Goal: Transaction & Acquisition: Purchase product/service

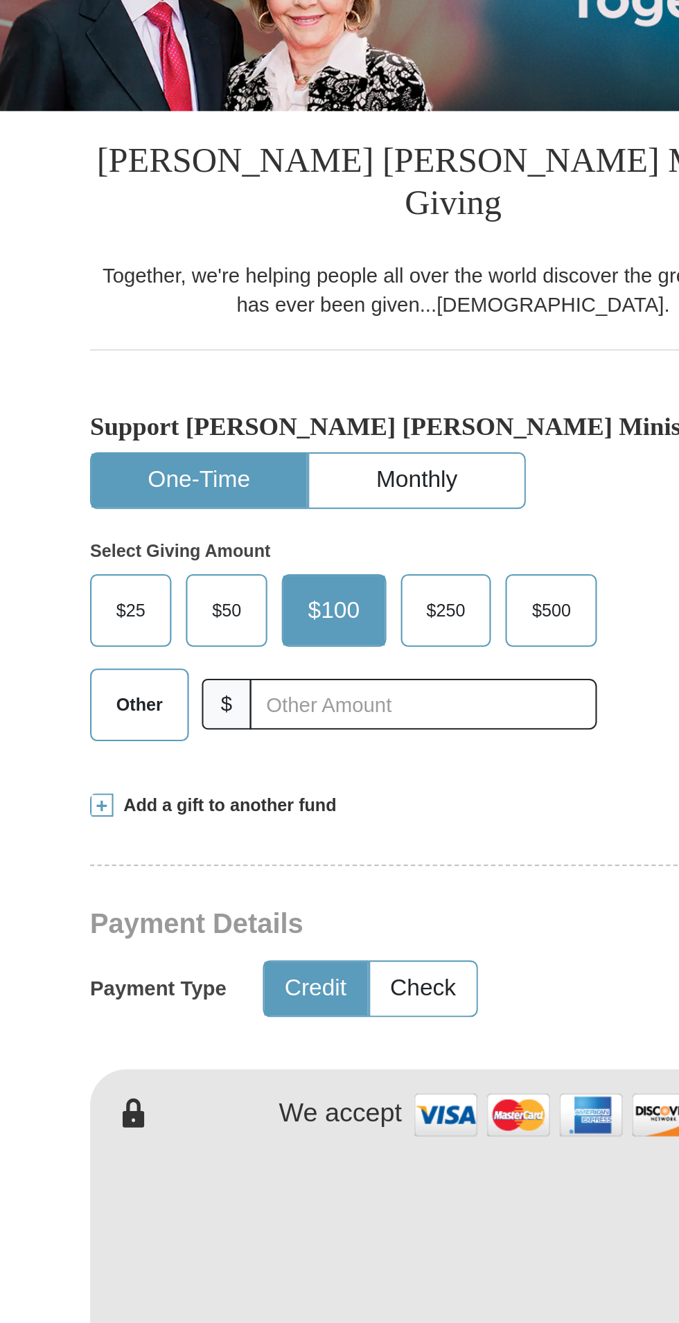
scroll to position [24, 0]
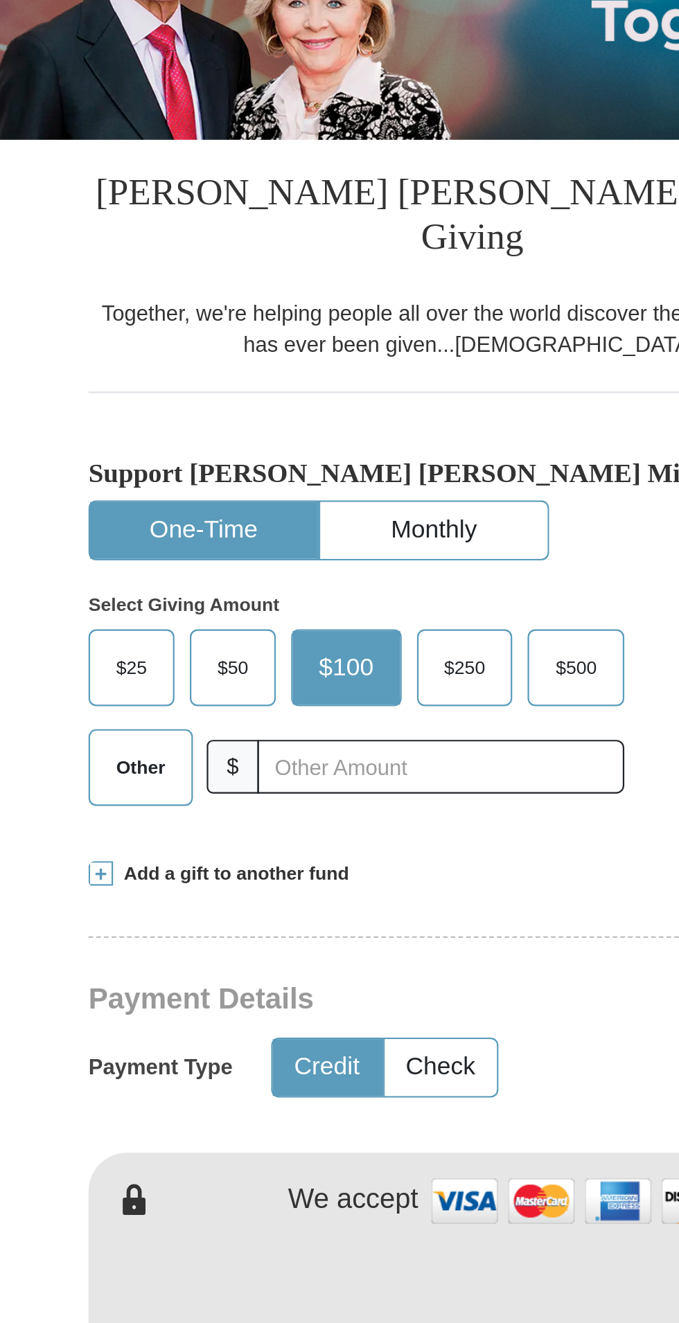
click at [181, 540] on span "Other" at bounding box center [190, 550] width 36 height 21
click at [0, 0] on input "Other" at bounding box center [0, 0] width 0 height 0
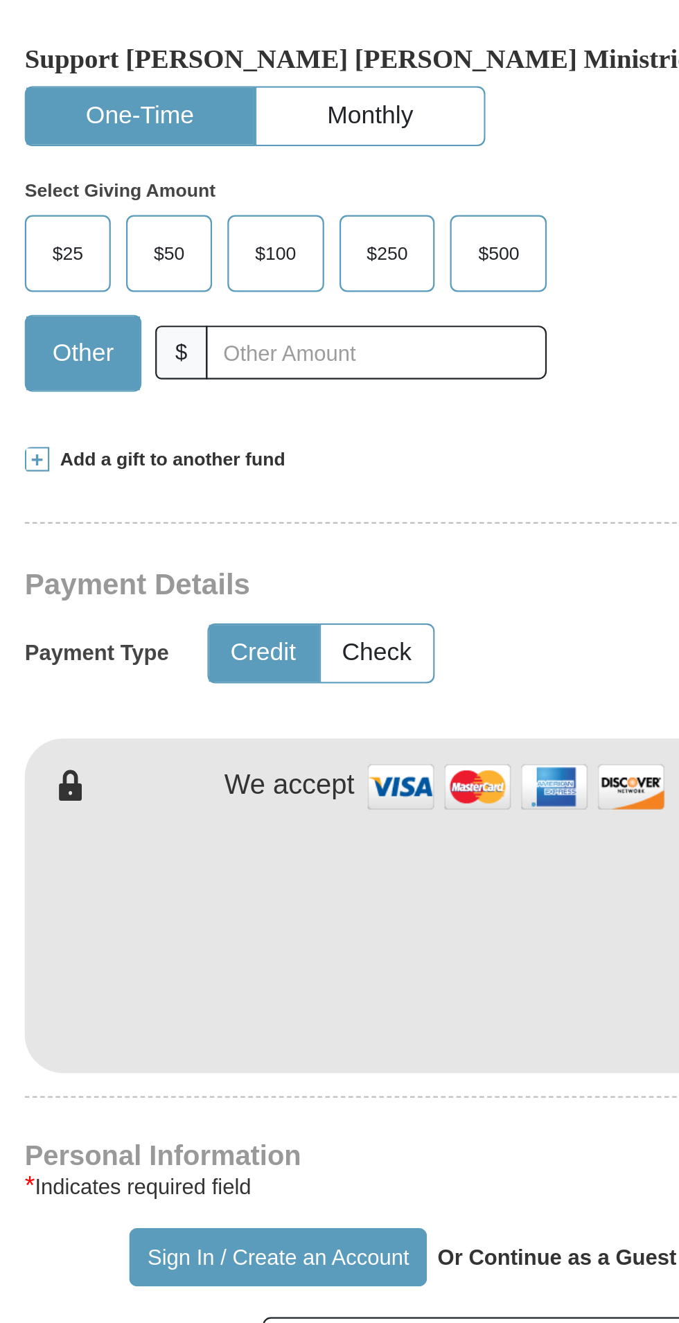
click at [241, 593] on span "Add a gift to another fund" at bounding box center [230, 599] width 107 height 12
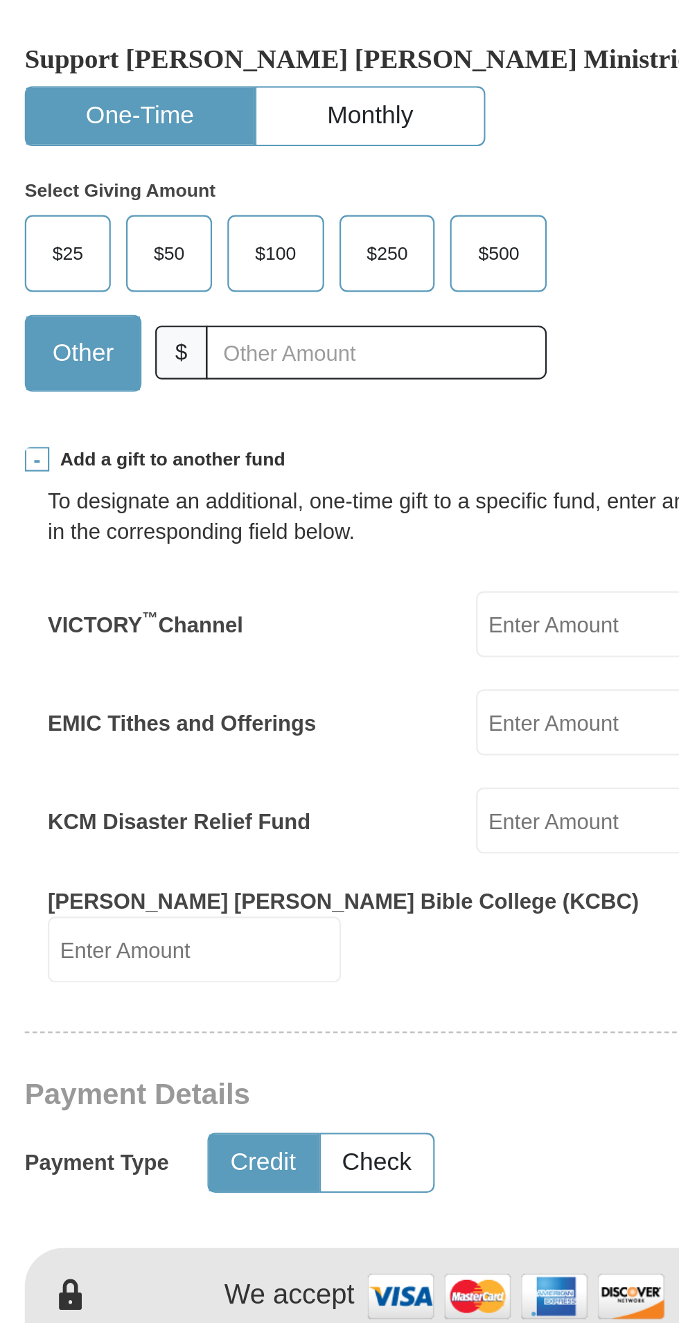
click at [403, 702] on input "EMIC Tithes and Offerings" at bounding box center [436, 717] width 132 height 30
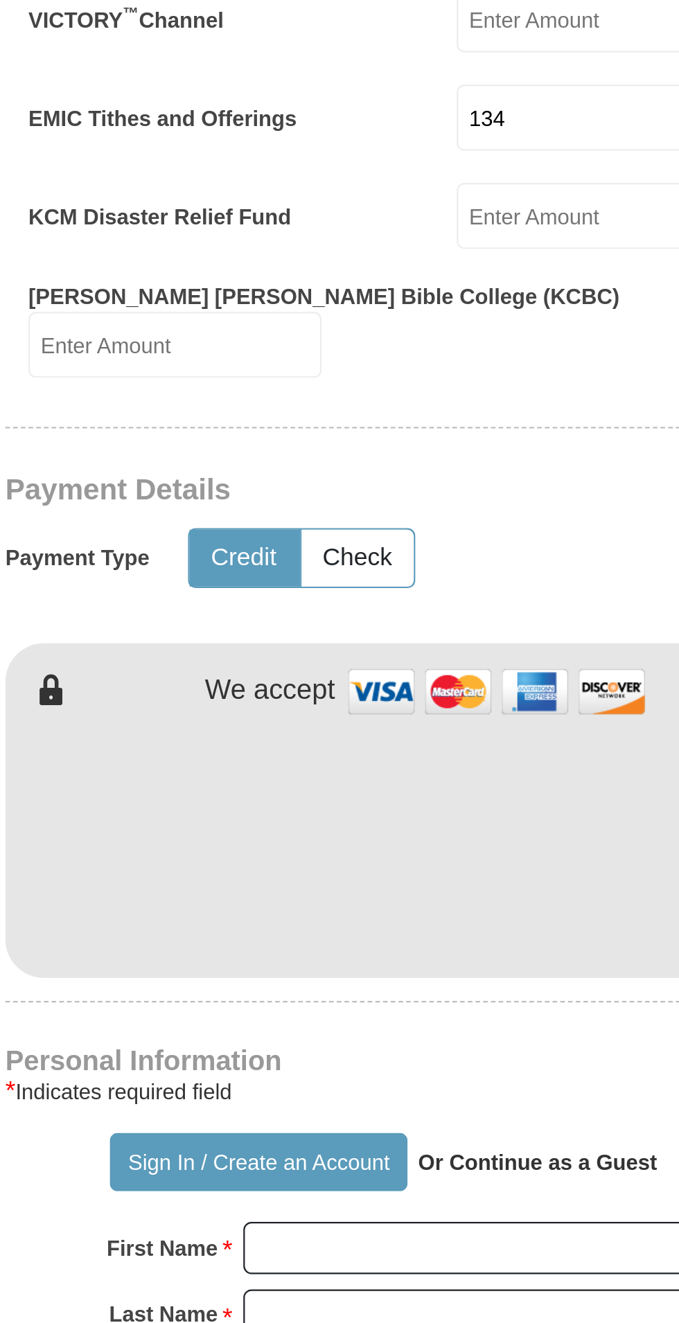
type input "134"
type input "Mobolaji"
type input "fatunla"
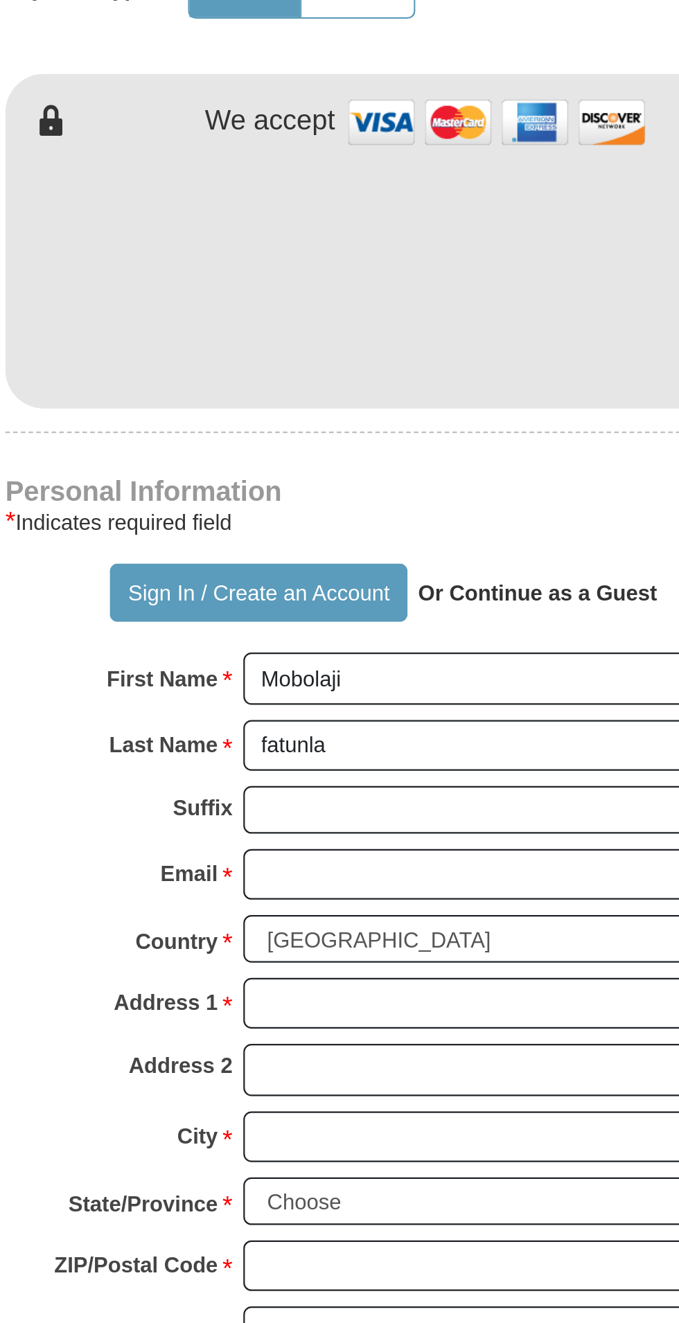
scroll to position [222, 0]
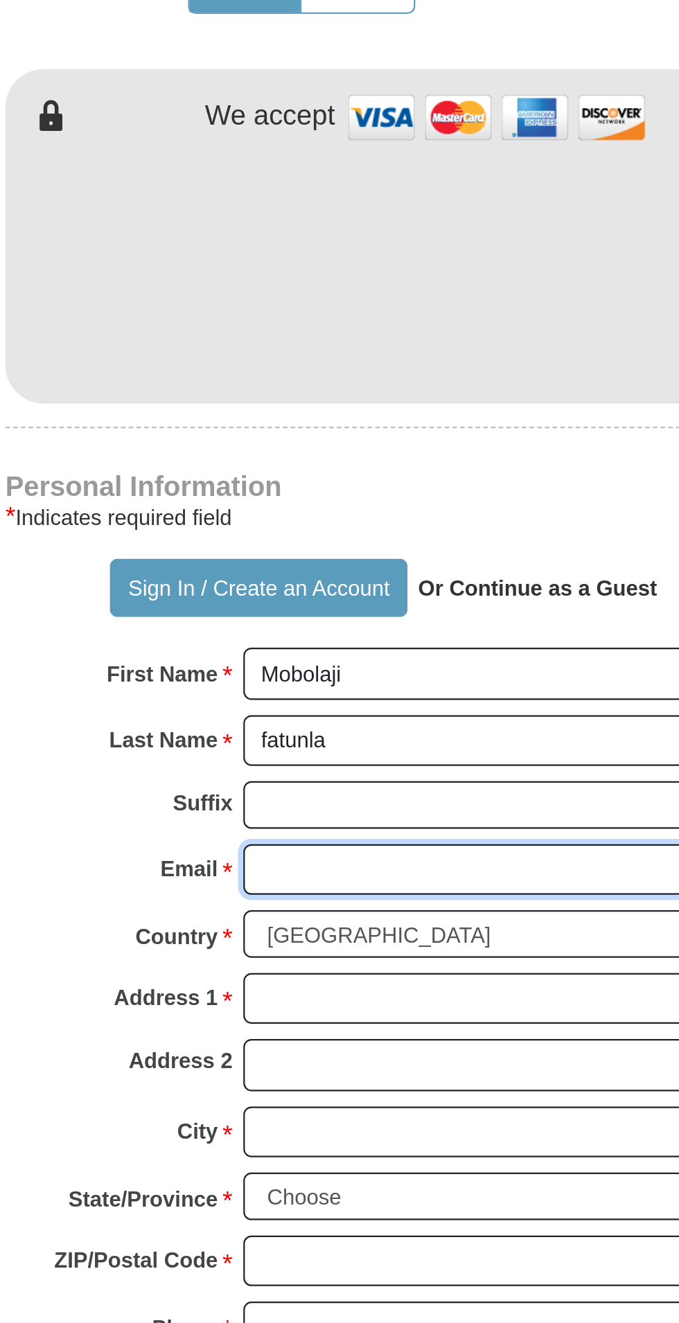
click at [351, 1107] on input "Email *" at bounding box center [393, 1119] width 239 height 24
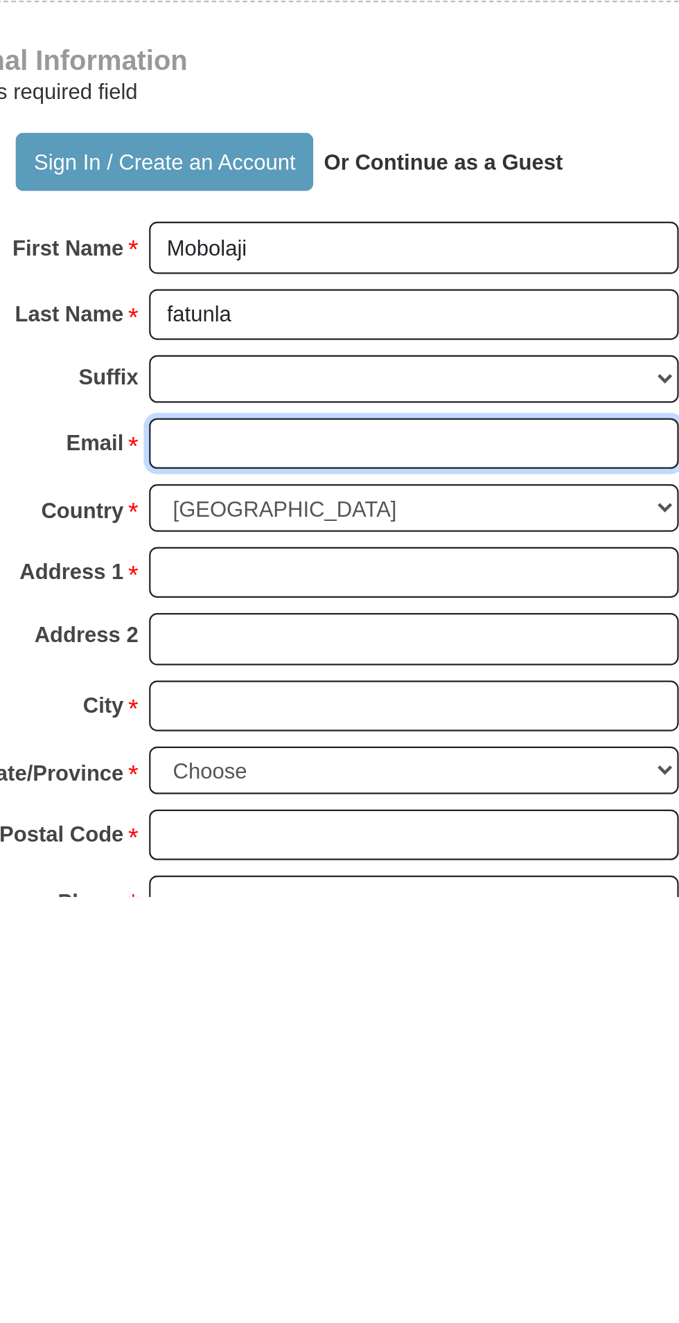
type input "[EMAIL_ADDRESS][DOMAIN_NAME]"
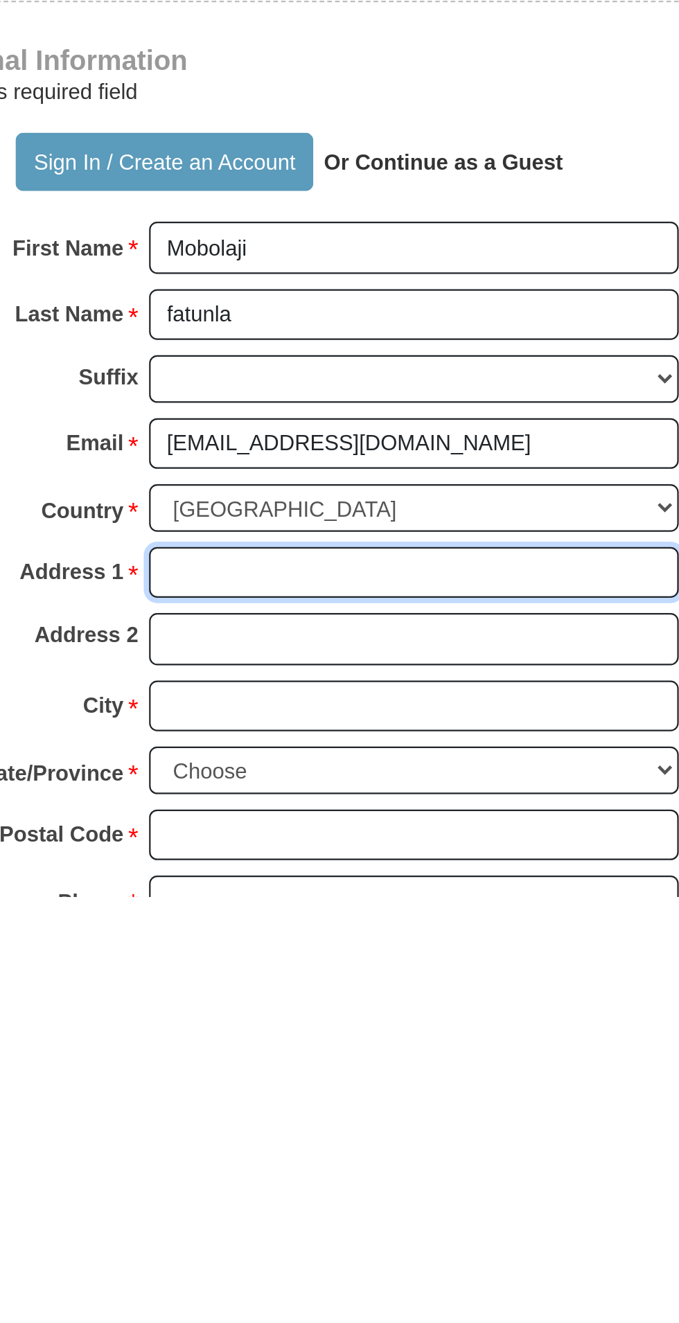
type input "[STREET_ADDRESS]"
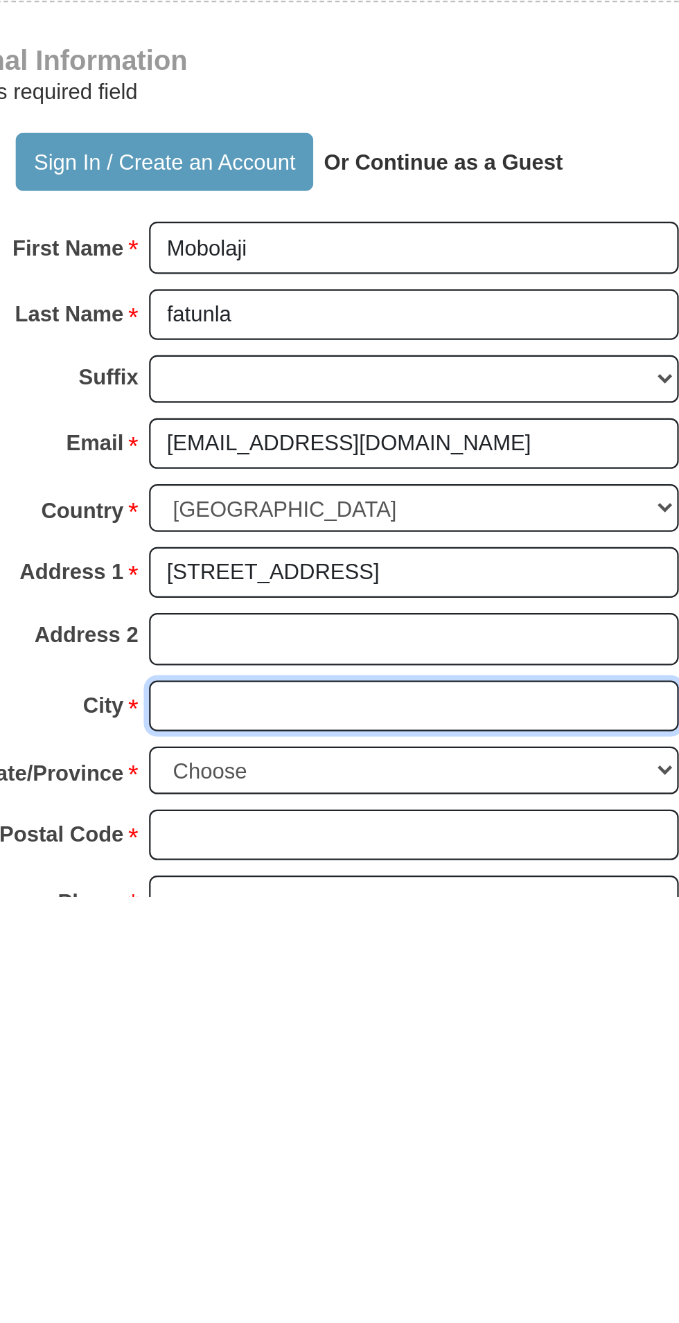
type input "[PERSON_NAME] [PERSON_NAME]"
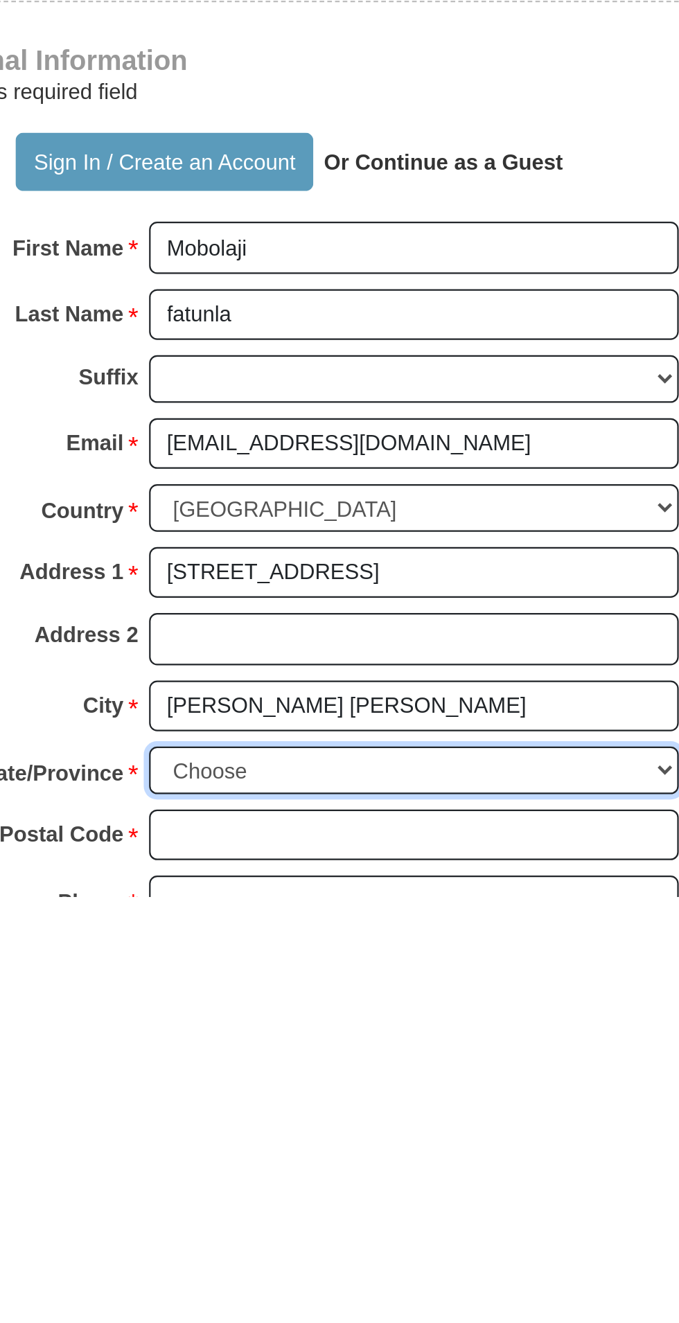
select select "MD"
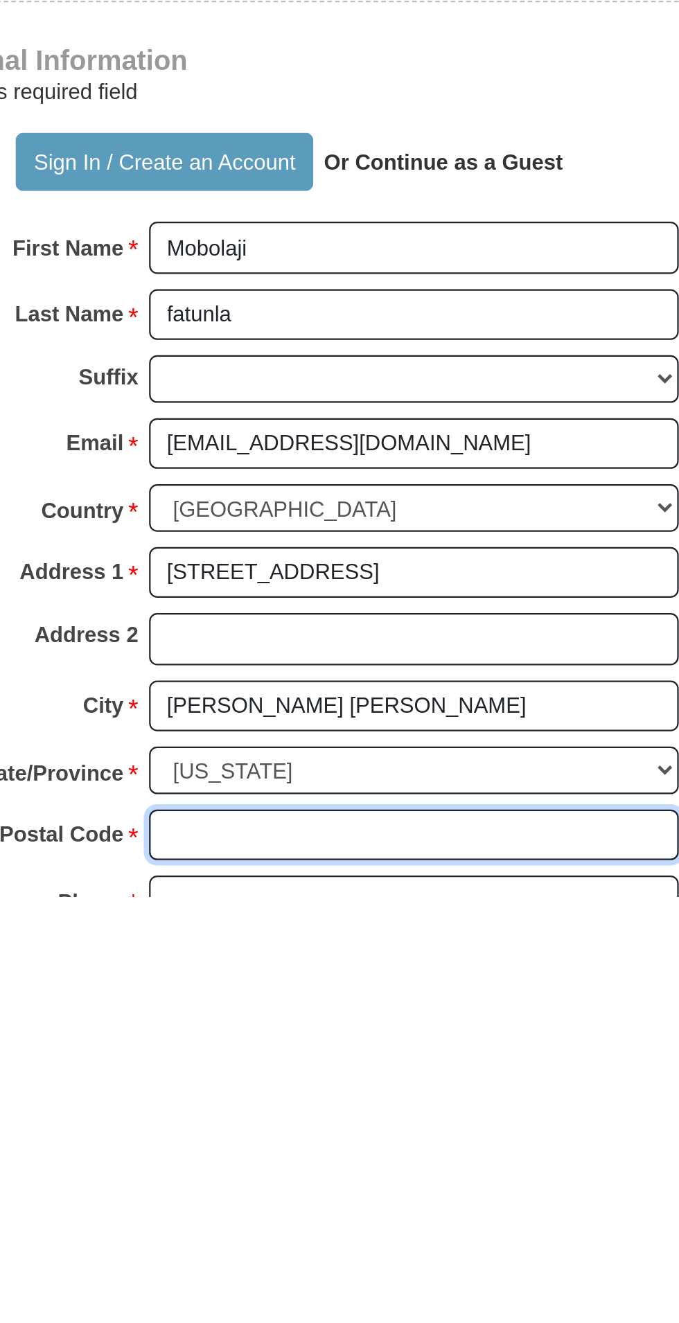
type input "21117"
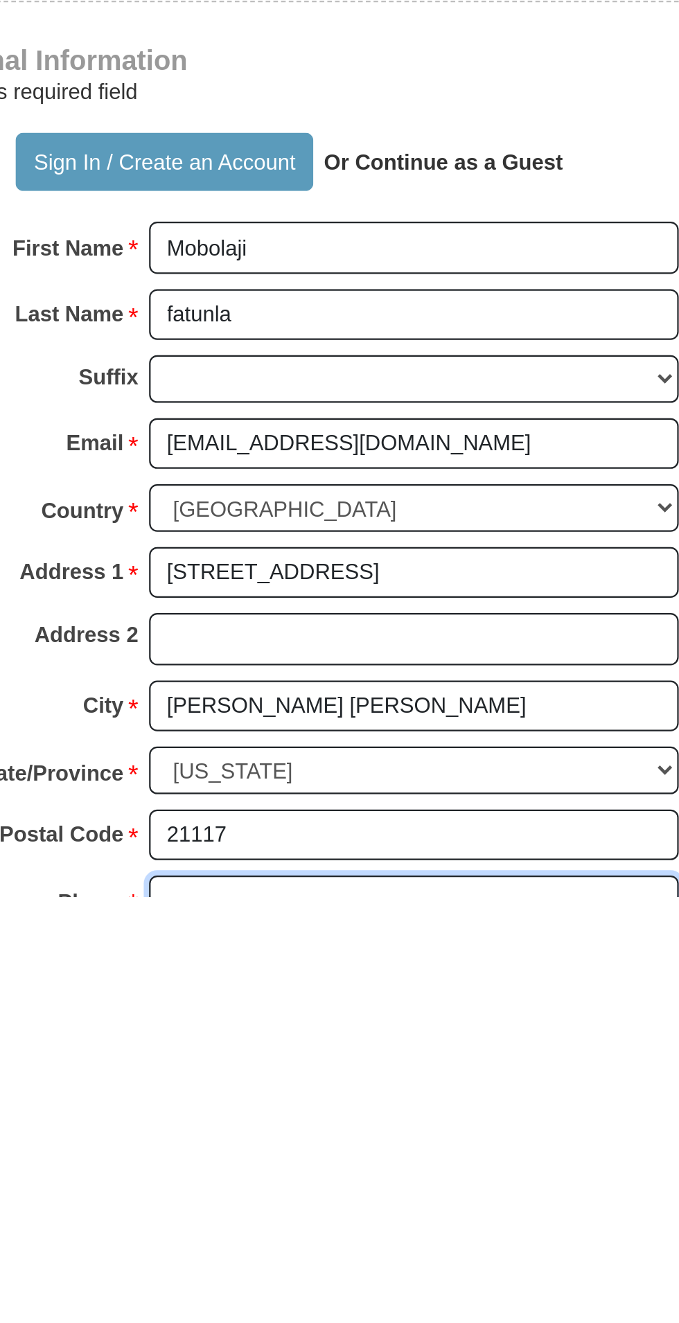
type input "4434477651"
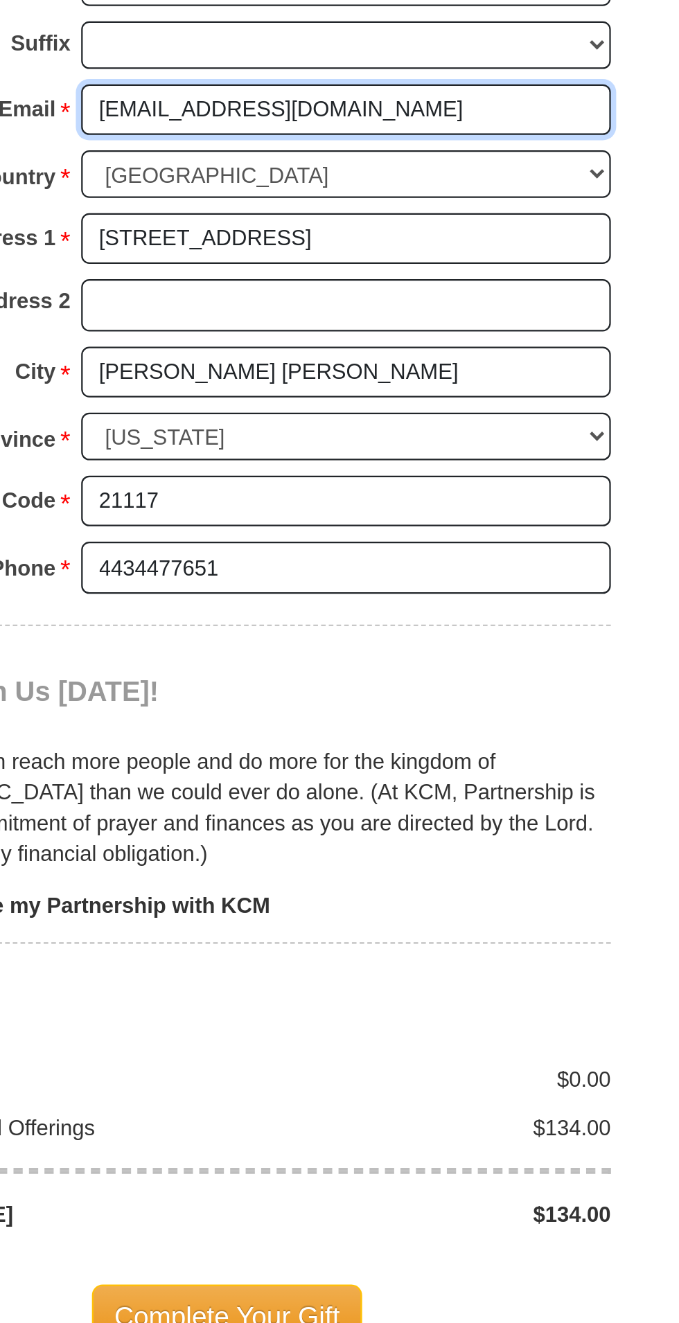
scroll to position [565, 0]
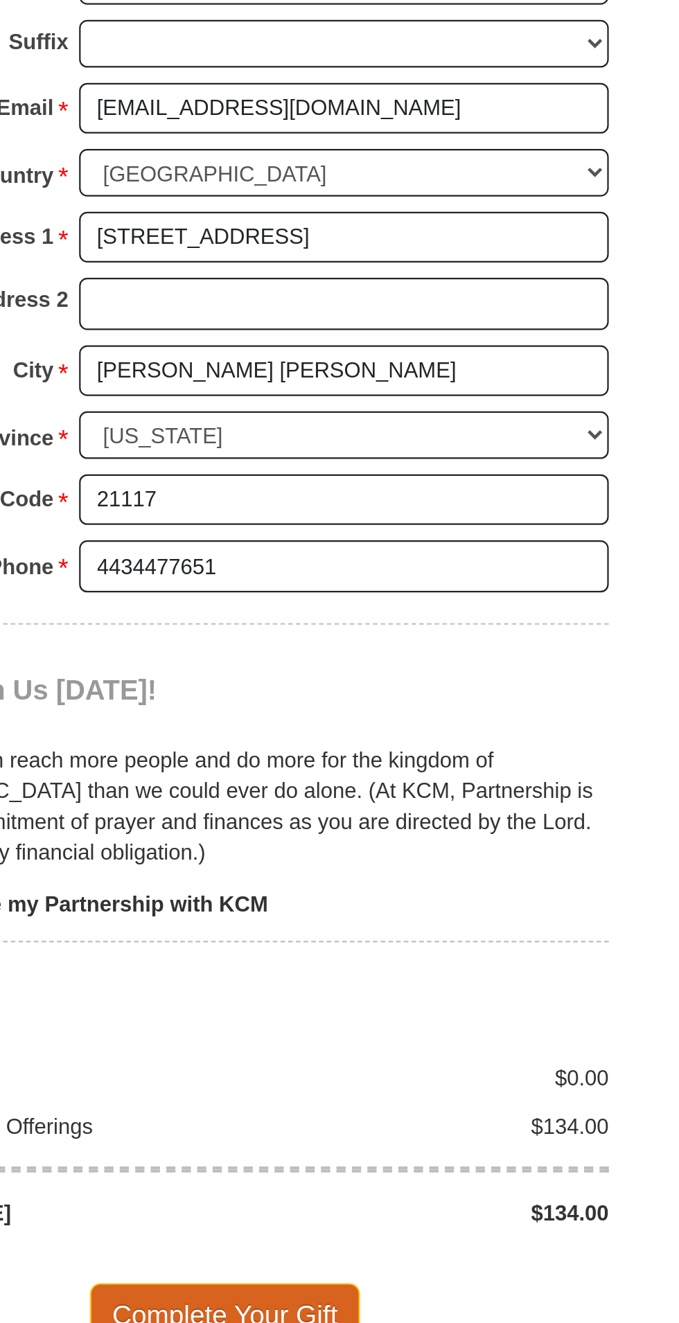
click at [357, 1305] on span "Complete Your Gift" at bounding box center [339, 1319] width 123 height 29
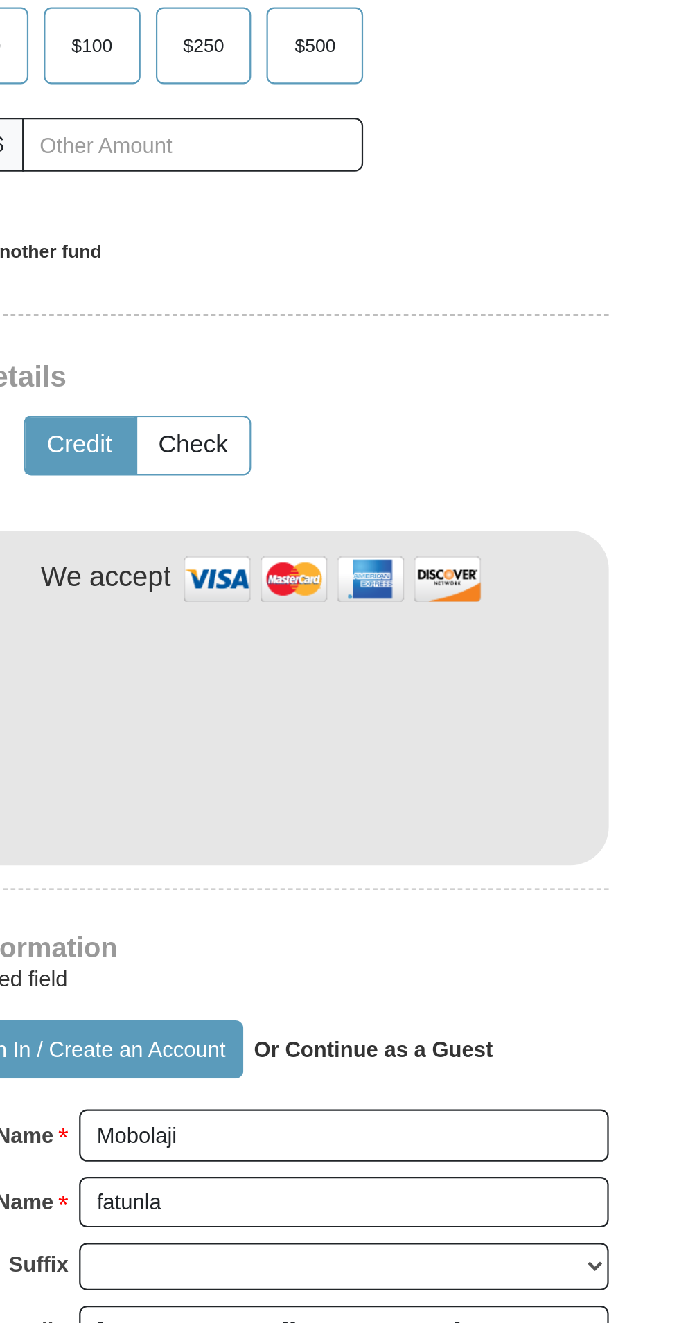
scroll to position [497, 0]
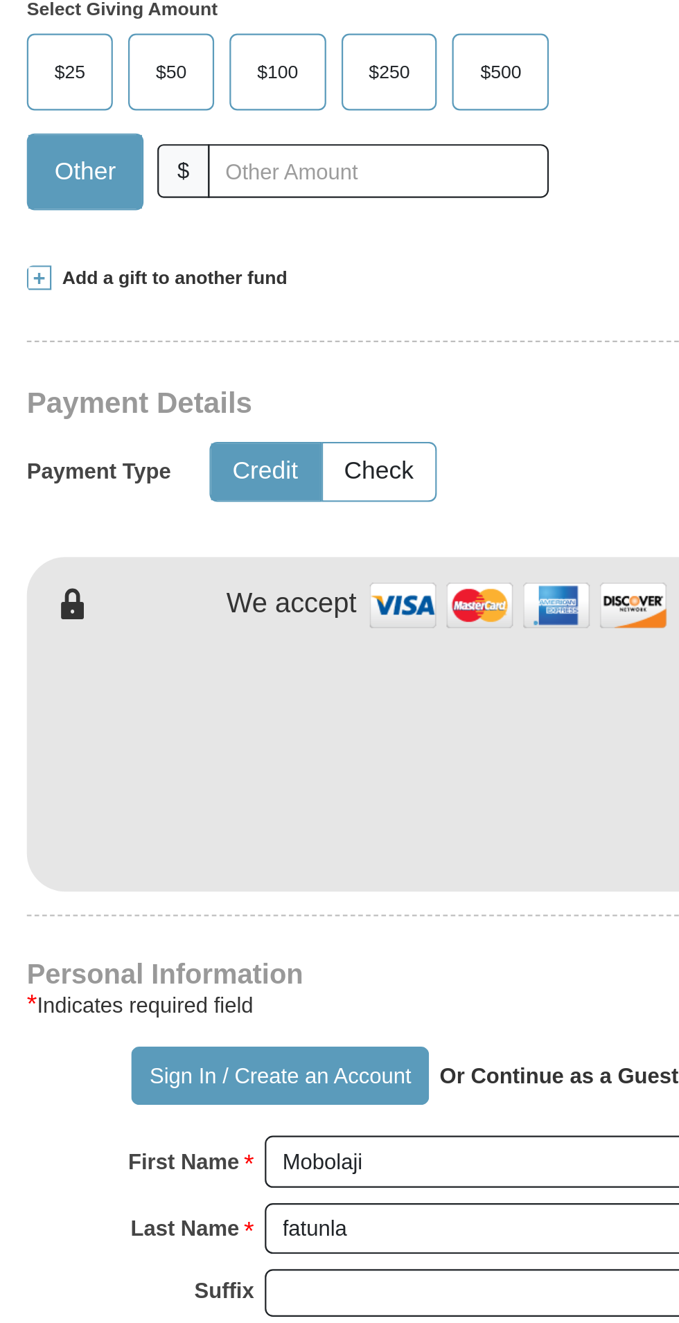
click at [193, 67] on span "Other" at bounding box center [193, 77] width 42 height 21
click at [0, 0] on input "Other" at bounding box center [0, 0] width 0 height 0
